Goal: Task Accomplishment & Management: Use online tool/utility

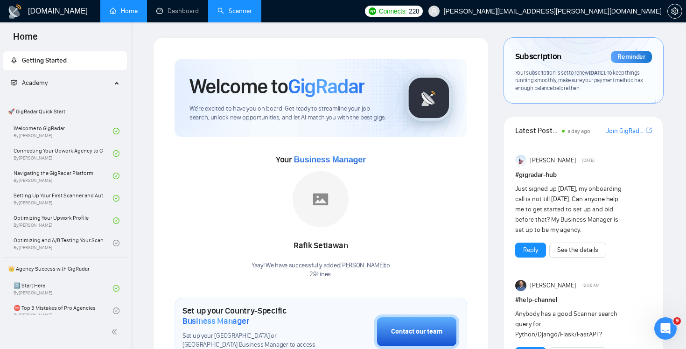
click at [243, 15] on link "Scanner" at bounding box center [234, 11] width 35 height 8
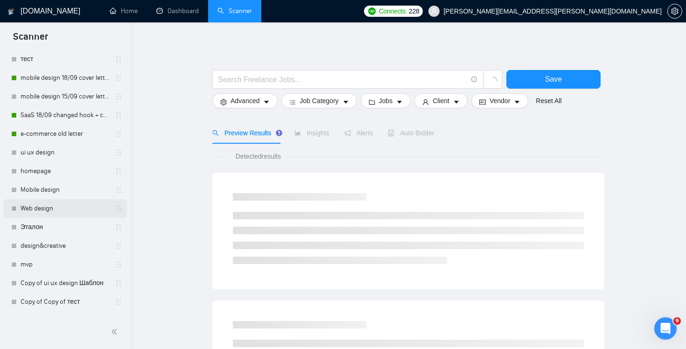
scroll to position [191, 0]
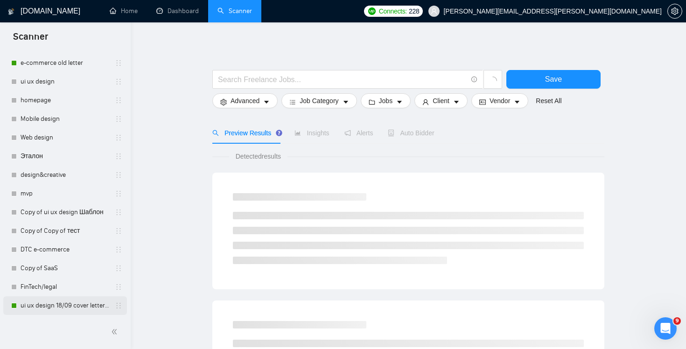
click at [49, 307] on link "ui ux design 18/09 cover letter changed & cases revised" at bounding box center [65, 305] width 89 height 19
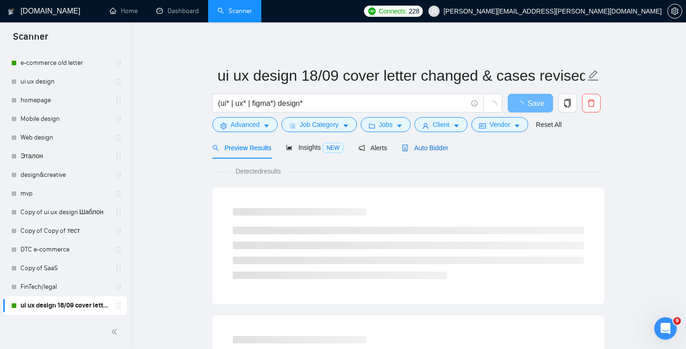
click at [432, 151] on span "Auto Bidder" at bounding box center [425, 147] width 46 height 7
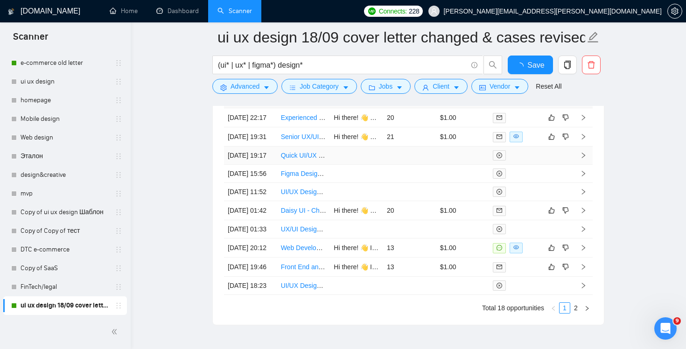
scroll to position [2282, 0]
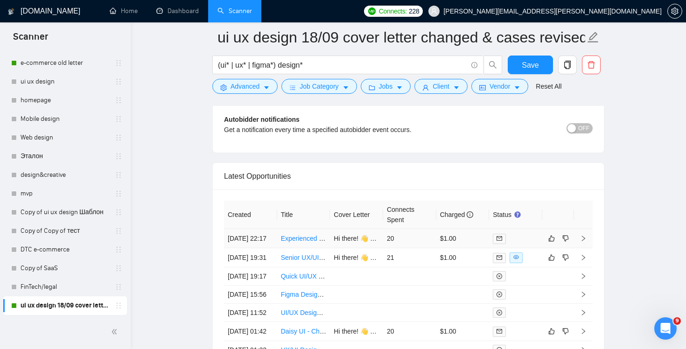
click at [422, 248] on td "20" at bounding box center [409, 238] width 53 height 19
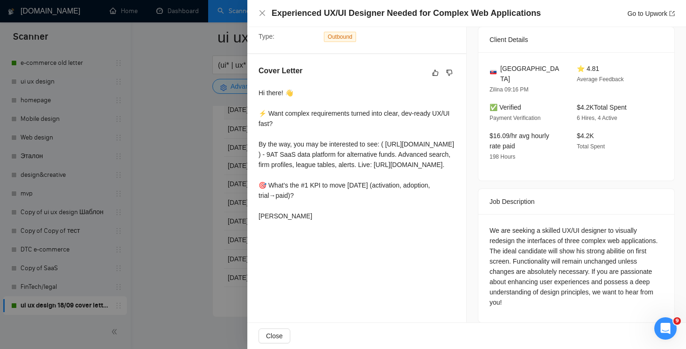
scroll to position [2543, 0]
click at [256, 10] on div "Experienced UX/UI Designer Needed for Complex Web Applications Go to Upwork" at bounding box center [466, 13] width 439 height 27
click at [260, 10] on icon "close" at bounding box center [261, 12] width 7 height 7
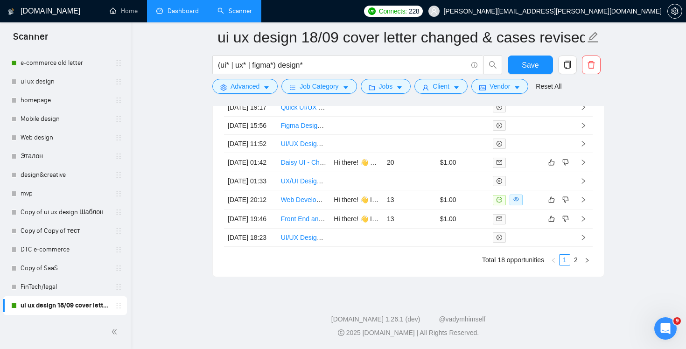
click at [175, 14] on link "Dashboard" at bounding box center [177, 11] width 42 height 8
